Goal: Task Accomplishment & Management: Complete application form

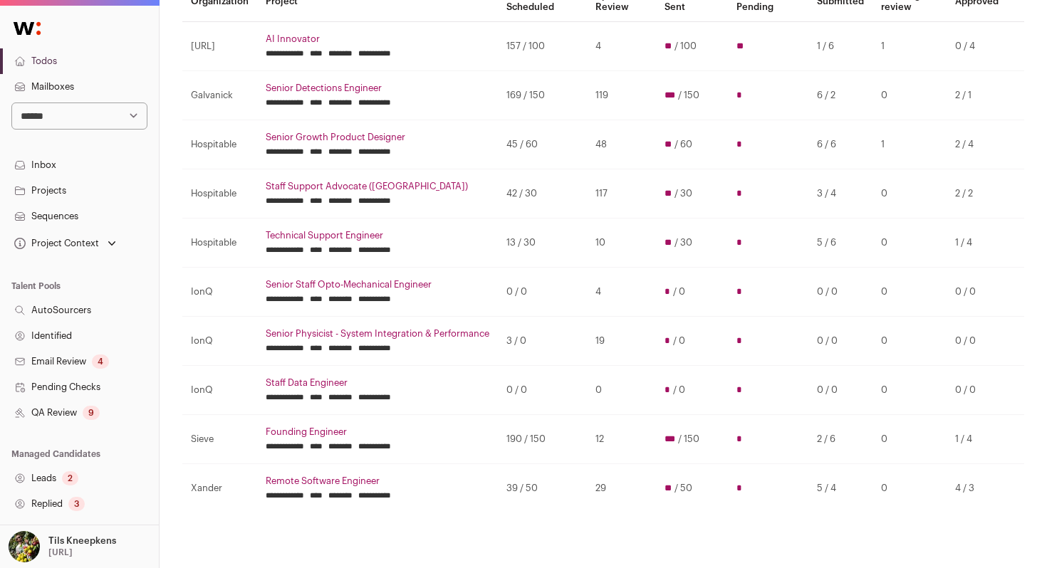
scroll to position [157, 0]
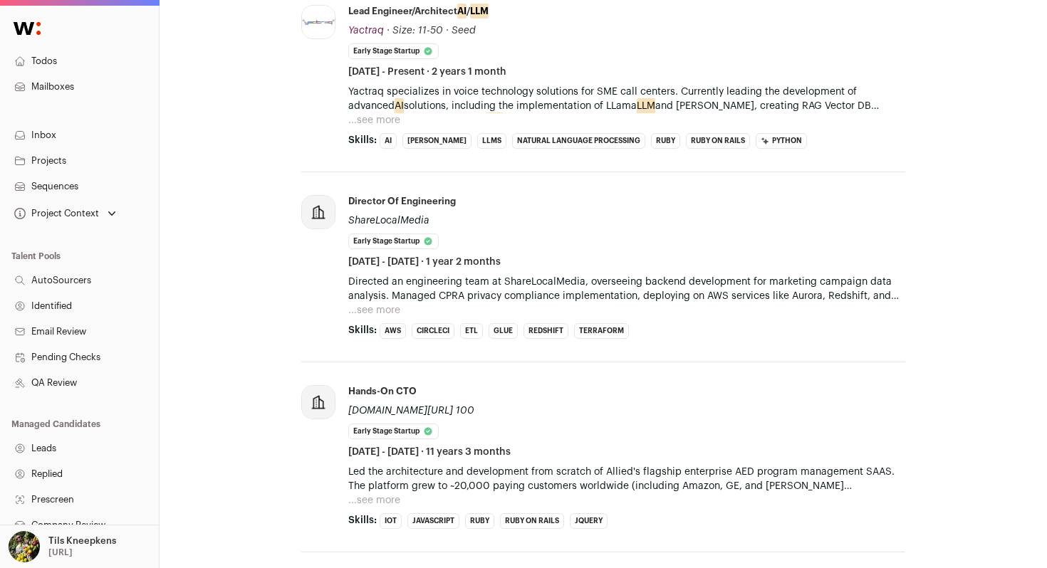
scroll to position [702, 0]
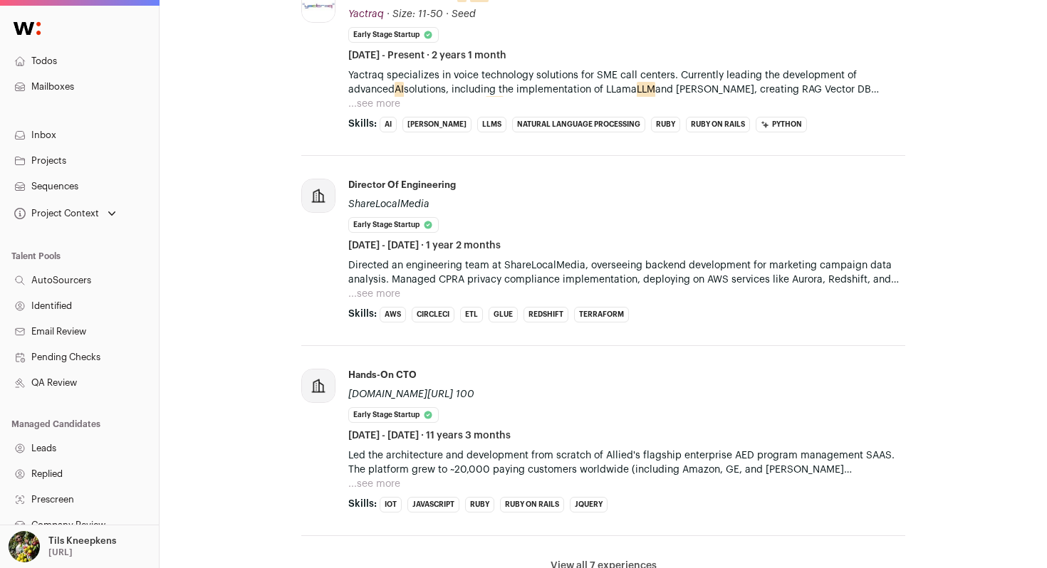
click at [382, 100] on button "...see more" at bounding box center [374, 104] width 52 height 14
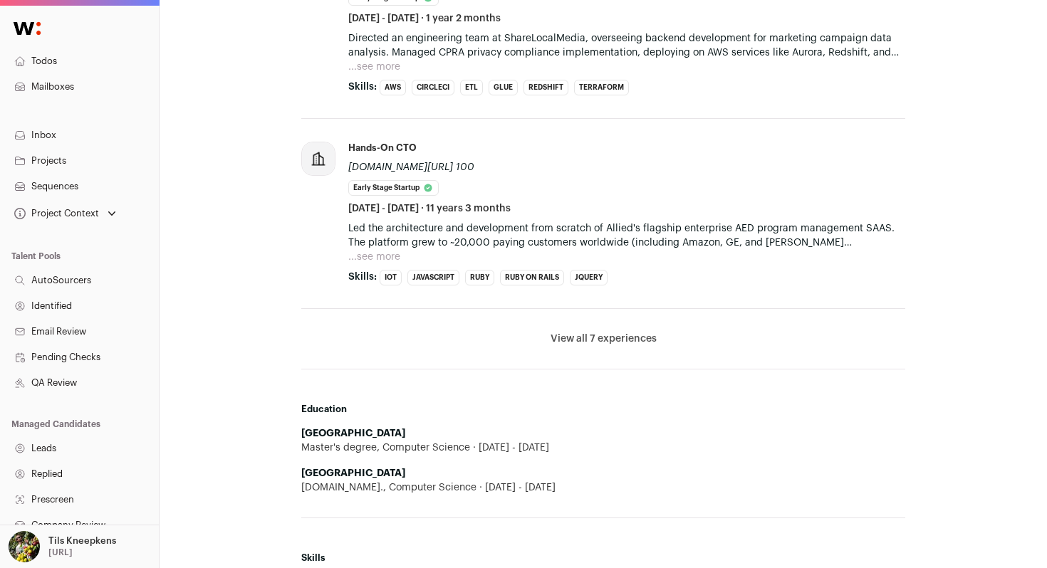
scroll to position [1000, 0]
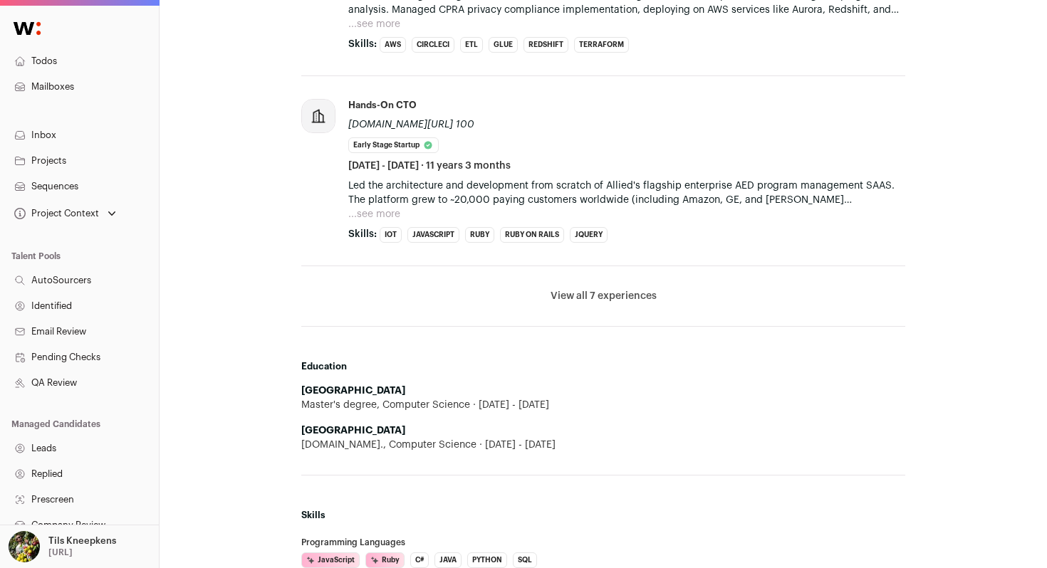
click at [573, 296] on button "View all 7 experiences" at bounding box center [604, 296] width 106 height 14
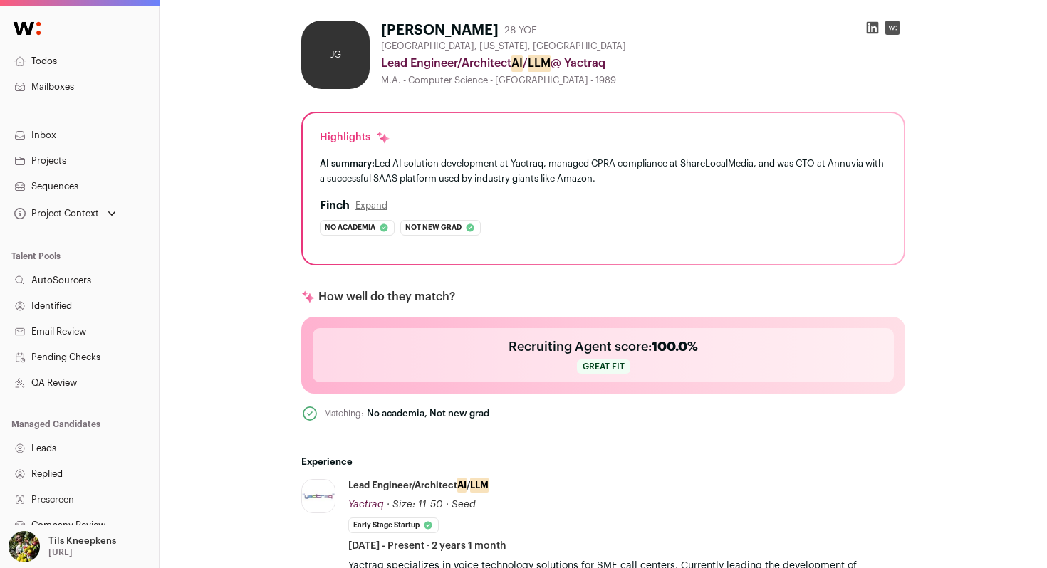
scroll to position [0, 0]
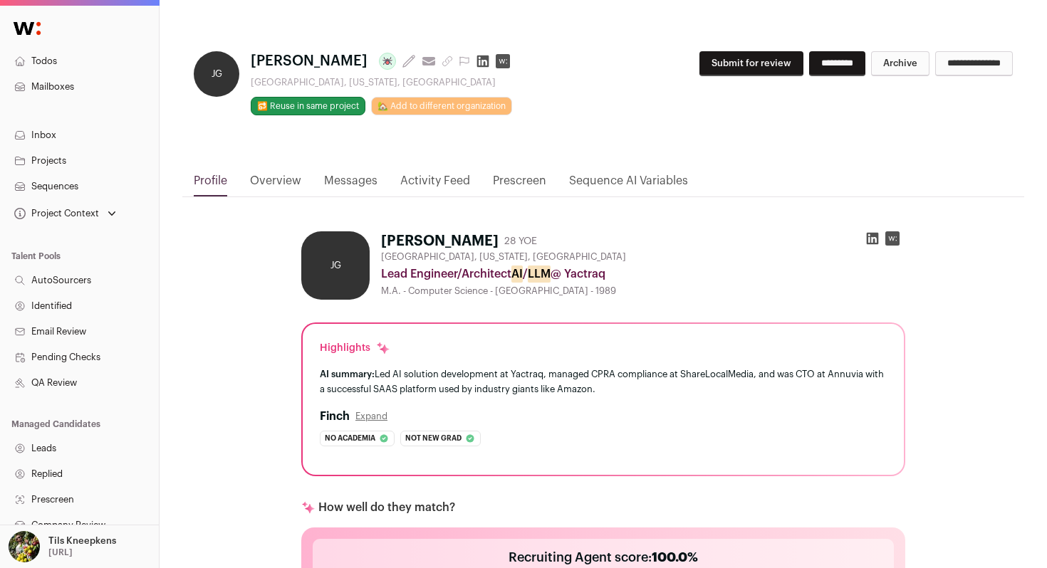
click at [715, 71] on button "Submit for review" at bounding box center [751, 63] width 104 height 25
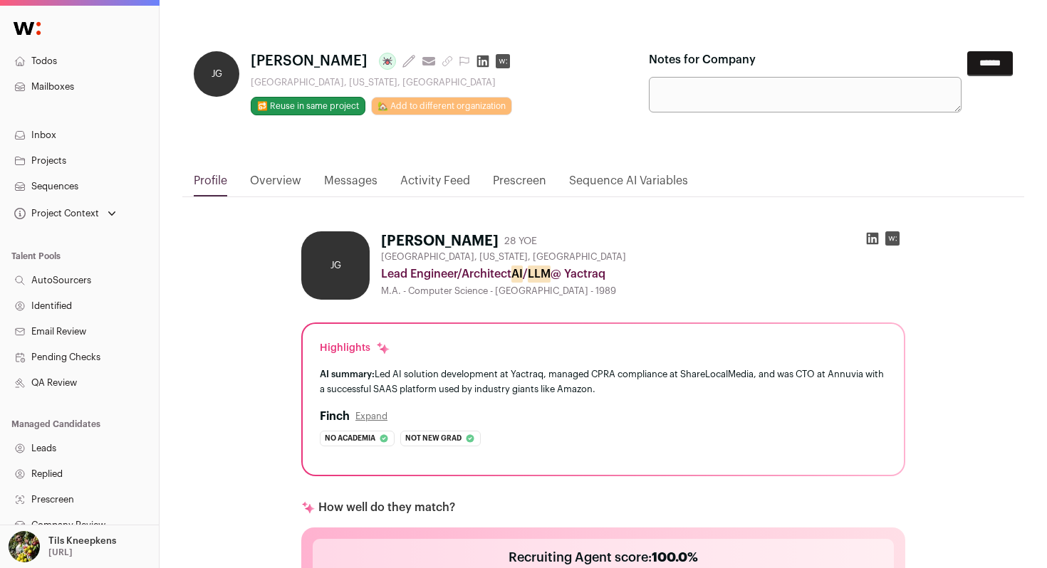
click at [974, 63] on input "******" at bounding box center [990, 63] width 46 height 25
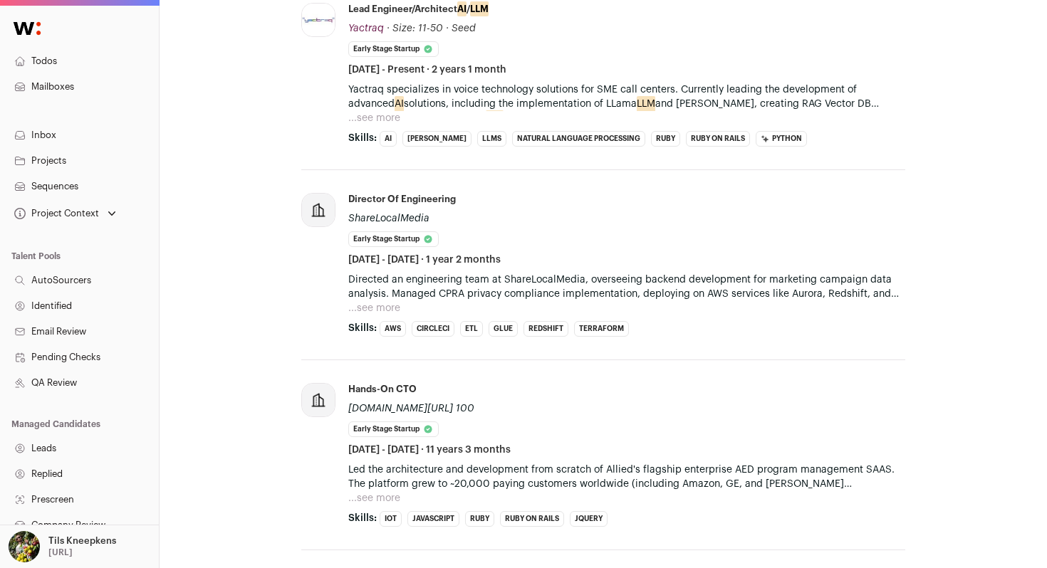
scroll to position [726, 0]
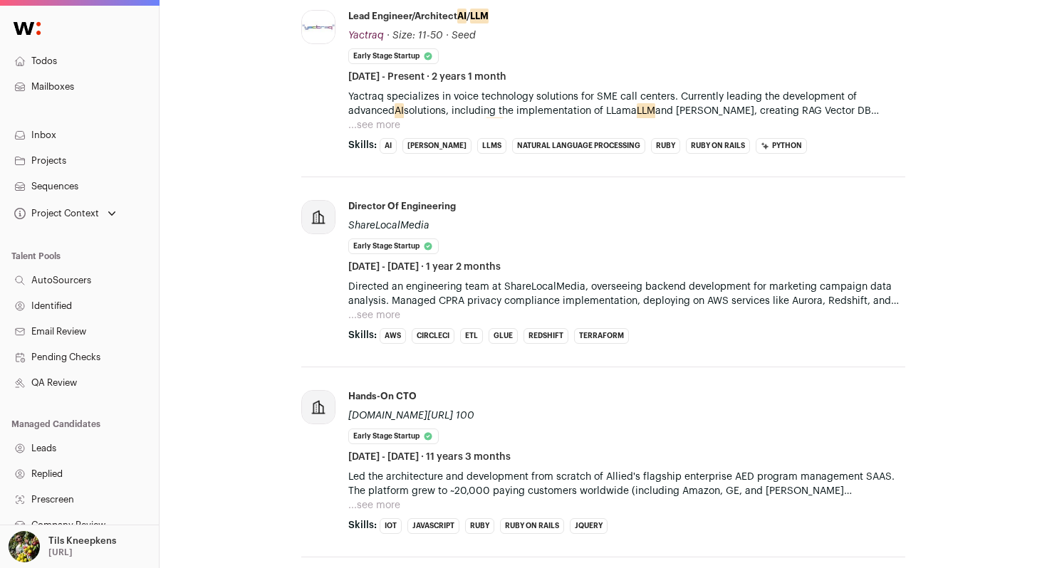
click at [379, 123] on button "...see more" at bounding box center [374, 125] width 52 height 14
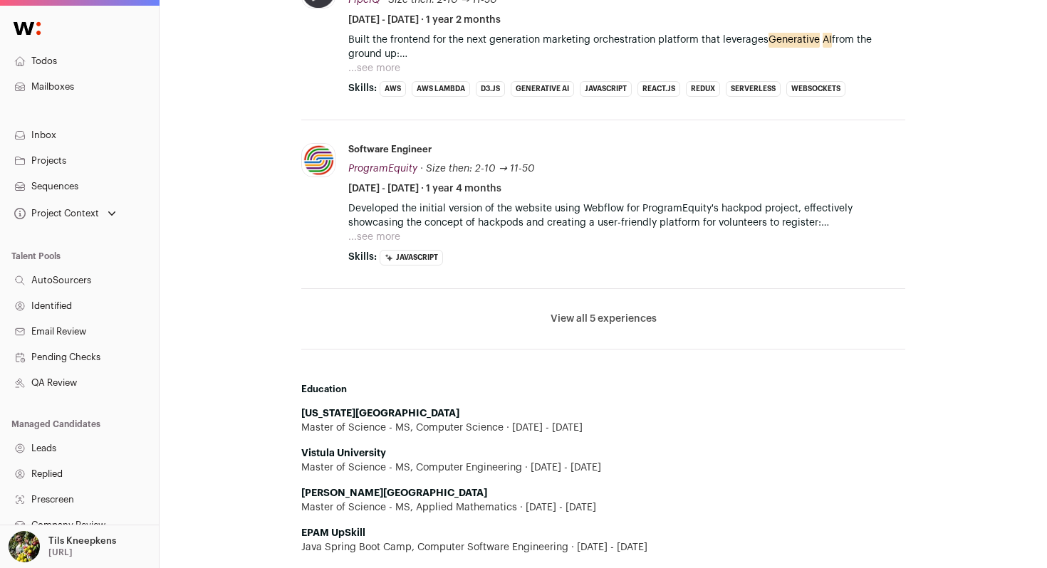
scroll to position [885, 0]
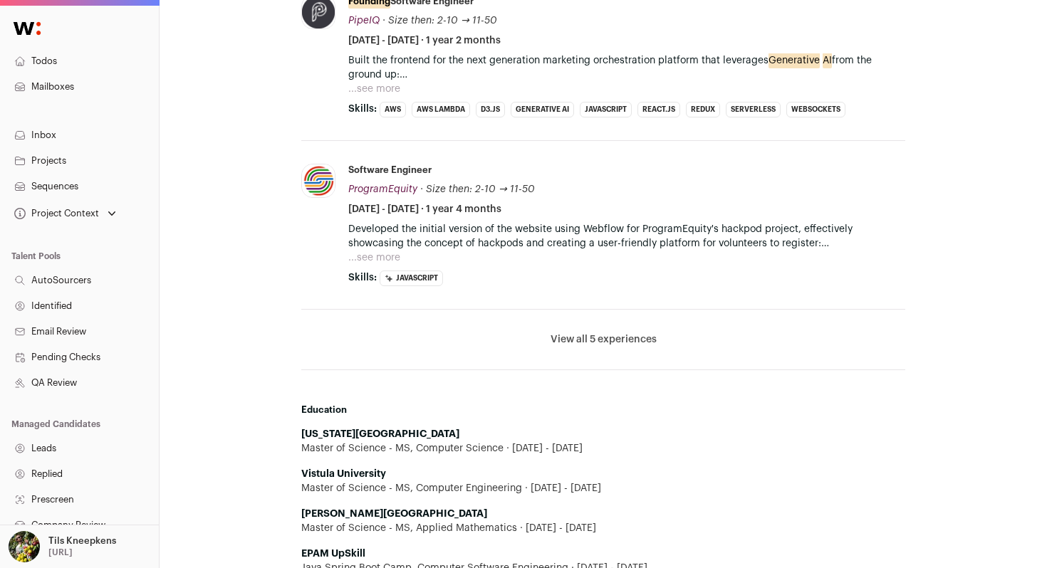
click at [626, 347] on li "View all 5 experiences View less" at bounding box center [603, 340] width 604 height 61
click at [632, 338] on button "View all 5 experiences" at bounding box center [604, 340] width 106 height 14
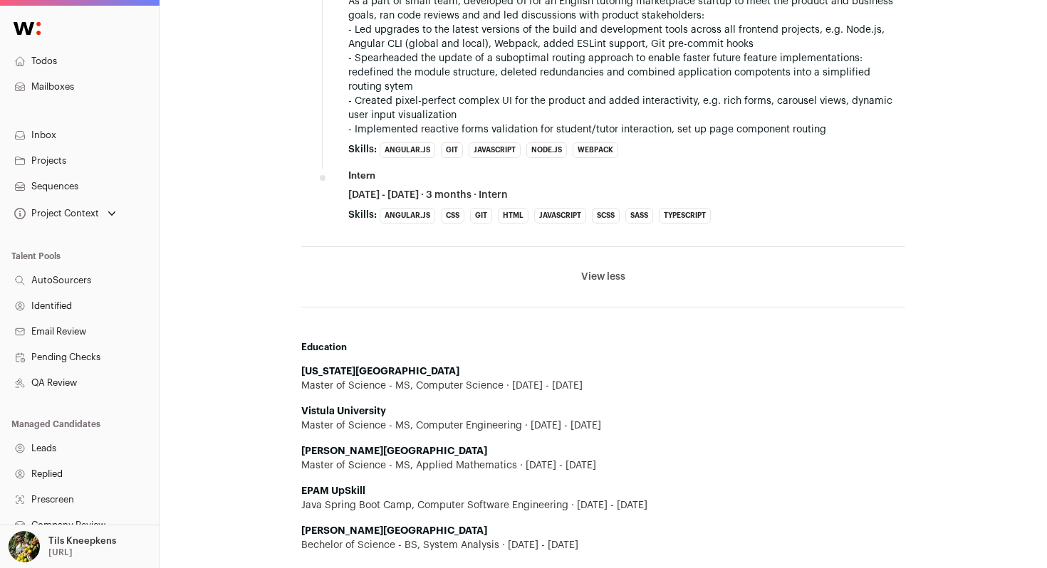
scroll to position [1748, 0]
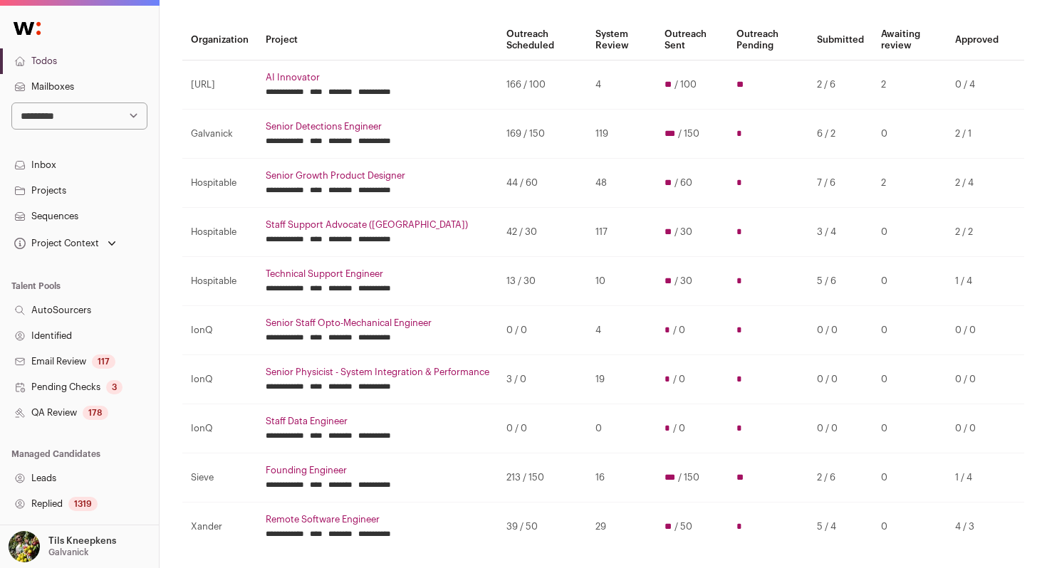
scroll to position [121, 0]
click at [127, 118] on select "**********" at bounding box center [79, 116] width 136 height 27
select select "*****"
